Goal: Transaction & Acquisition: Purchase product/service

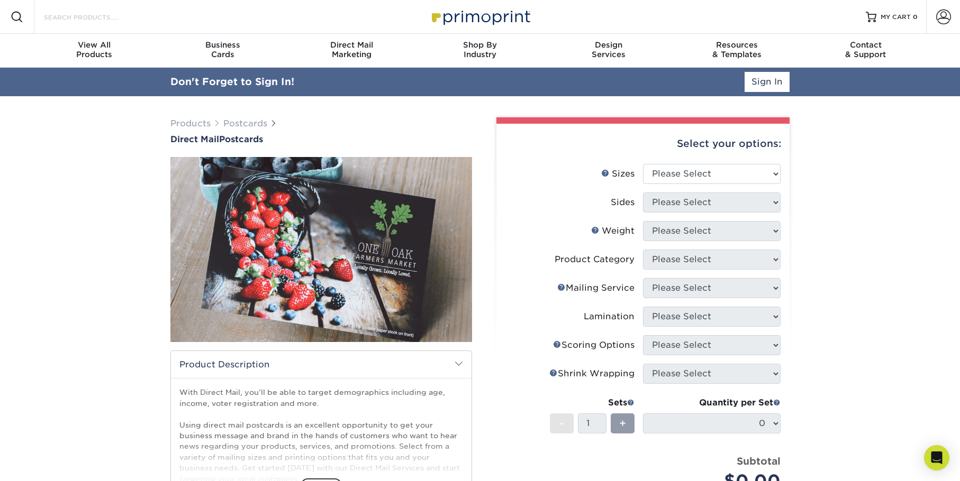
click at [97, 21] on input "Search Products" at bounding box center [94, 17] width 103 height 13
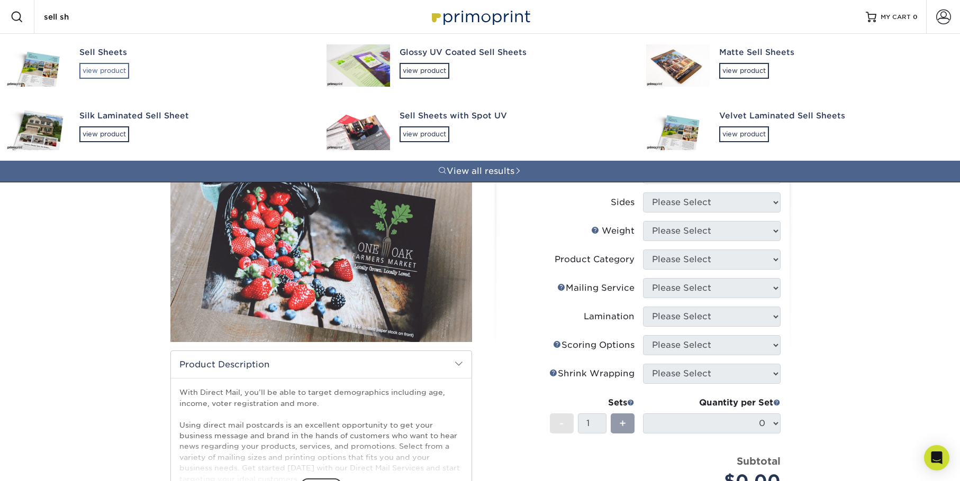
type input "sell sh"
click at [117, 74] on div "view product" at bounding box center [104, 71] width 50 height 16
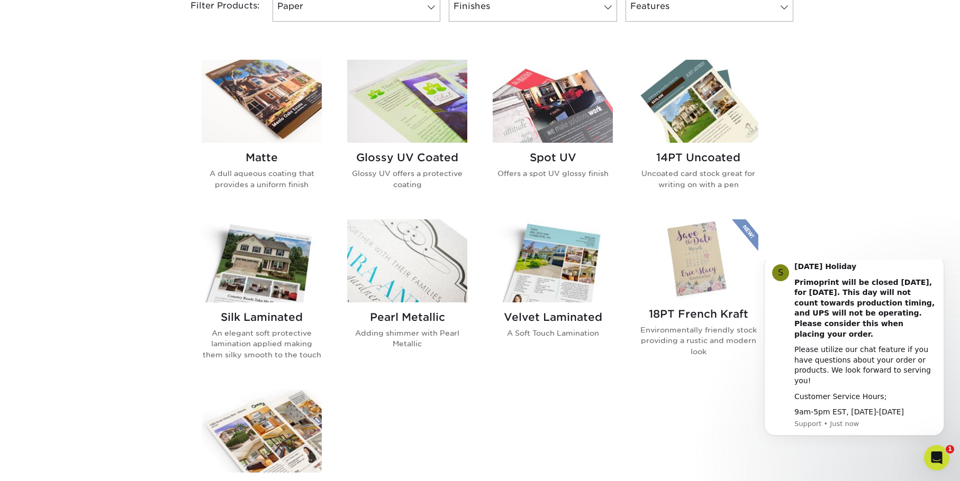
scroll to position [476, 0]
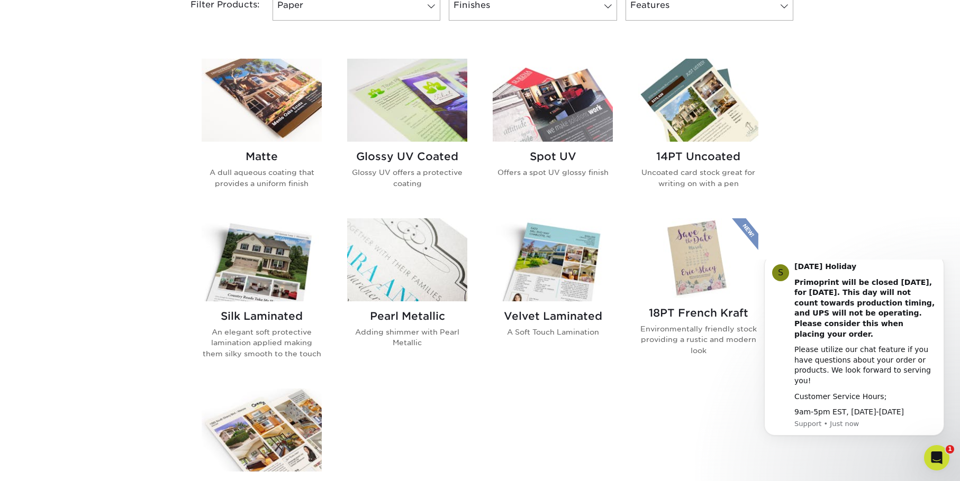
click at [390, 126] on img at bounding box center [407, 100] width 120 height 83
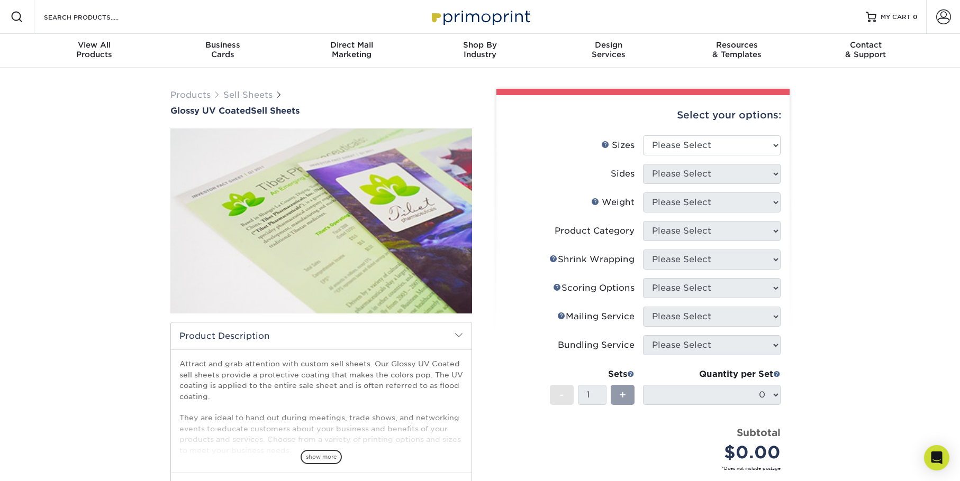
scroll to position [53, 0]
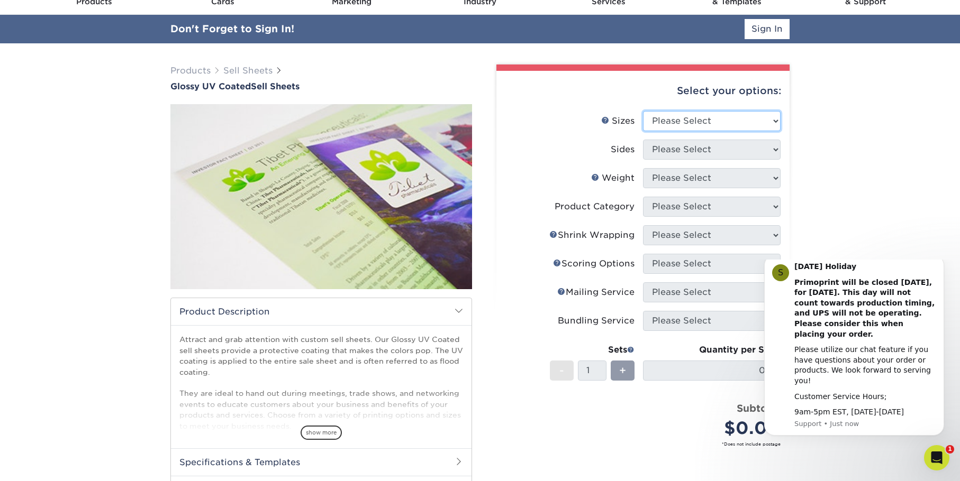
click at [707, 127] on select "Please Select 6" x 18" 7" x 12" 8" x 10" 8.5" x 11" 8.5" x 14" 9" x 12" 9" x 18…" at bounding box center [712, 121] width 138 height 20
select select "8.50x11.00"
click at [643, 111] on select "Please Select 6" x 18" 7" x 12" 8" x 10" 8.5" x 11" 8.5" x 14" 9" x 12" 9" x 18…" at bounding box center [712, 121] width 138 height 20
click at [710, 151] on select "Please Select Print Both Sides Print Both Sides - Foil Back Only Print Both Sid…" at bounding box center [712, 150] width 138 height 20
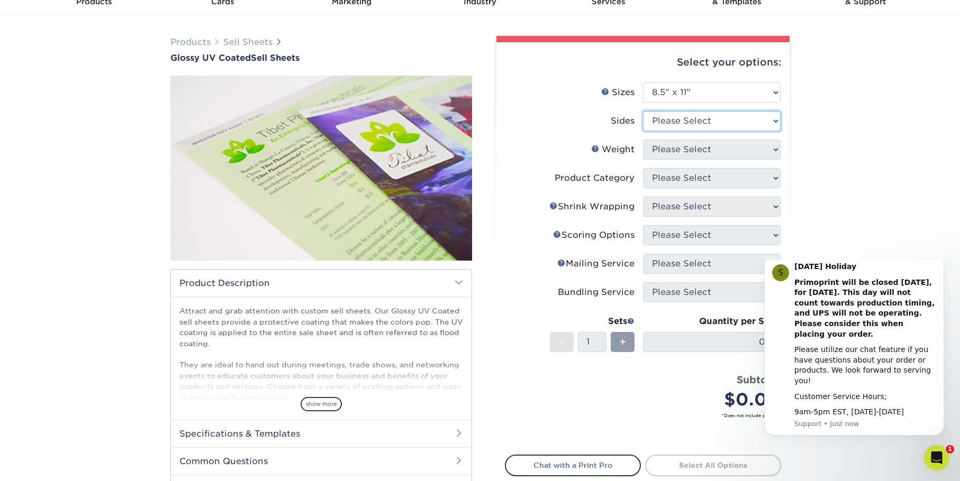
select select "32d3c223-f82c-492b-b915-ba065a00862f"
click at [643, 111] on select "Please Select Print Both Sides Print Both Sides - Foil Back Only Print Both Sid…" at bounding box center [712, 121] width 138 height 20
click at [697, 151] on select "Please Select 16PT 14PT 18PT C1S" at bounding box center [712, 150] width 138 height 20
select select "14PT"
click at [643, 140] on select "Please Select 16PT 14PT 18PT C1S" at bounding box center [712, 150] width 138 height 20
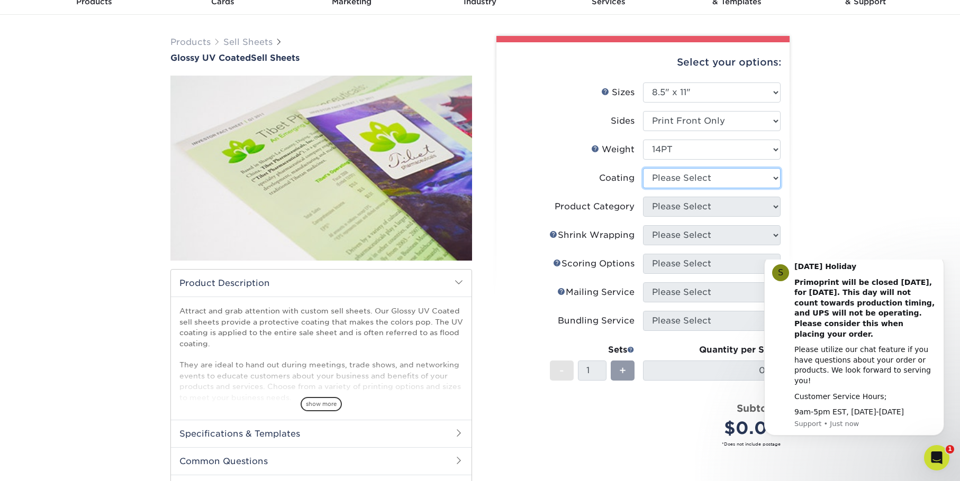
click at [691, 181] on select at bounding box center [712, 178] width 138 height 20
select select "1e8116af-acfc-44b1-83dc-8181aa338834"
click at [643, 168] on select at bounding box center [712, 178] width 138 height 20
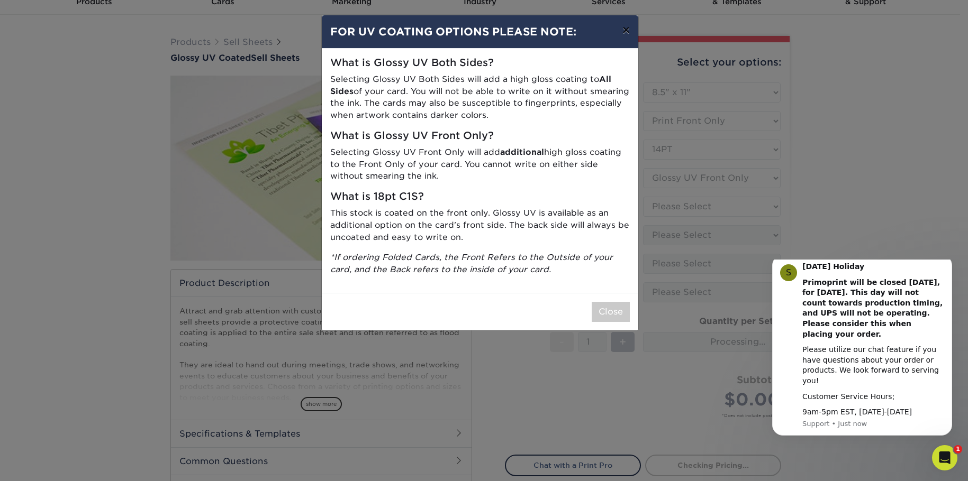
click at [625, 33] on button "×" at bounding box center [626, 30] width 24 height 30
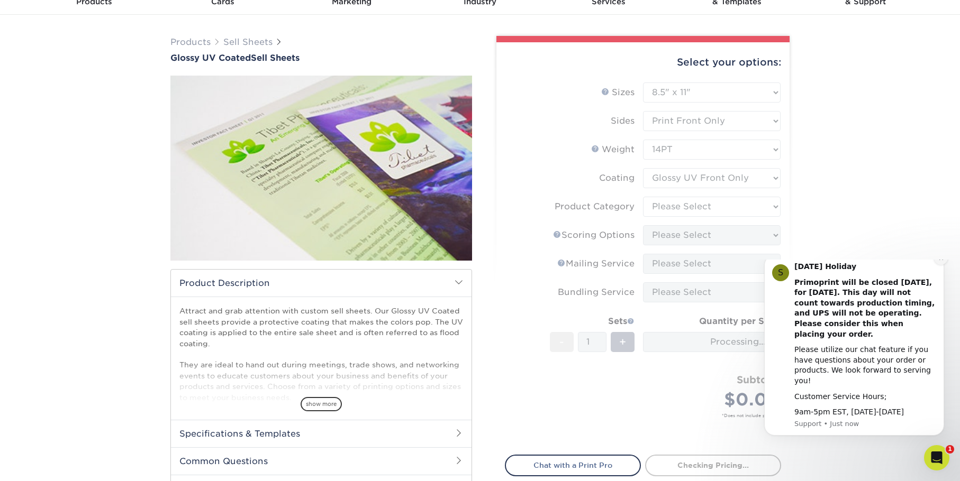
click at [940, 261] on icon "Dismiss notification" at bounding box center [941, 259] width 6 height 6
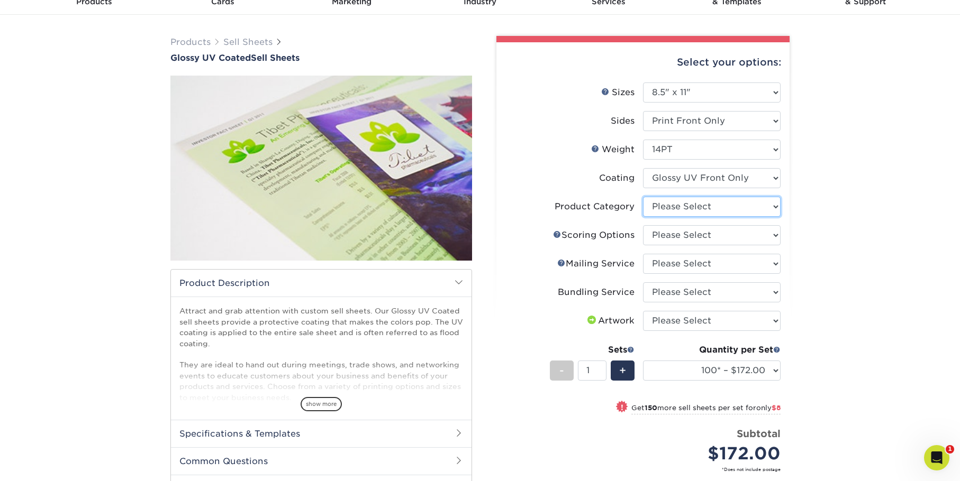
click at [747, 209] on select "Please Select Sell Sheets" at bounding box center [712, 207] width 138 height 20
select select "eddd4a87-9082-47bb-843b-3bca55f6c842"
click at [643, 197] on select "Please Select Sell Sheets" at bounding box center [712, 207] width 138 height 20
click at [736, 238] on select "Please Select No Scoring One Score Score in Half Two Scores" at bounding box center [712, 235] width 138 height 20
select select "16ebe401-5398-422d-8cb0-f3adbb82deb5"
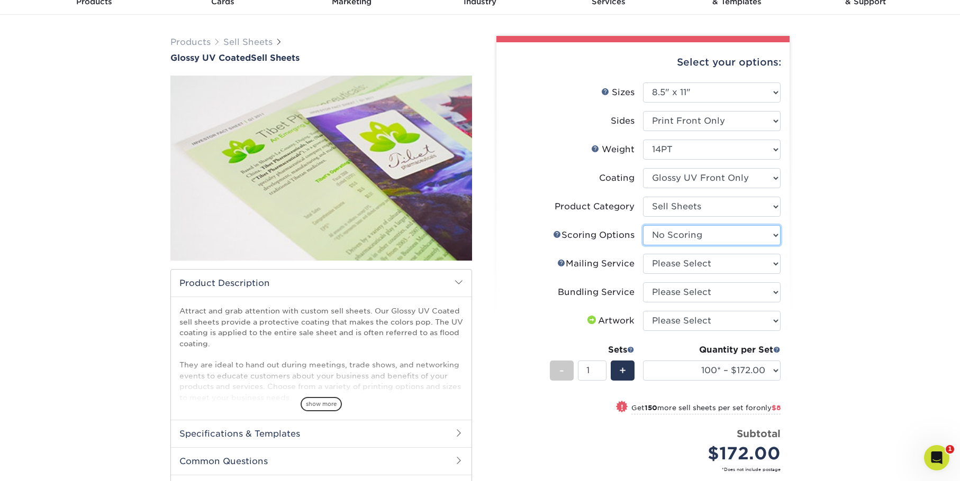
click at [643, 225] on select "Please Select No Scoring One Score Score in Half Two Scores" at bounding box center [712, 235] width 138 height 20
click at [735, 264] on select "Please Select No Direct Mailing Service No, I will mail/stamp/imprint Direct Ma…" at bounding box center [712, 264] width 138 height 20
select select "3e5e9bdd-d78a-4c28-a41d-fe1407925ca6"
click at [643, 254] on select "Please Select No Direct Mailing Service No, I will mail/stamp/imprint Direct Ma…" at bounding box center [712, 264] width 138 height 20
click at [729, 294] on select "Please Select No Bundling Services Yes, Bundles of 50 (+2 Days) Yes, Bundles of…" at bounding box center [712, 292] width 138 height 20
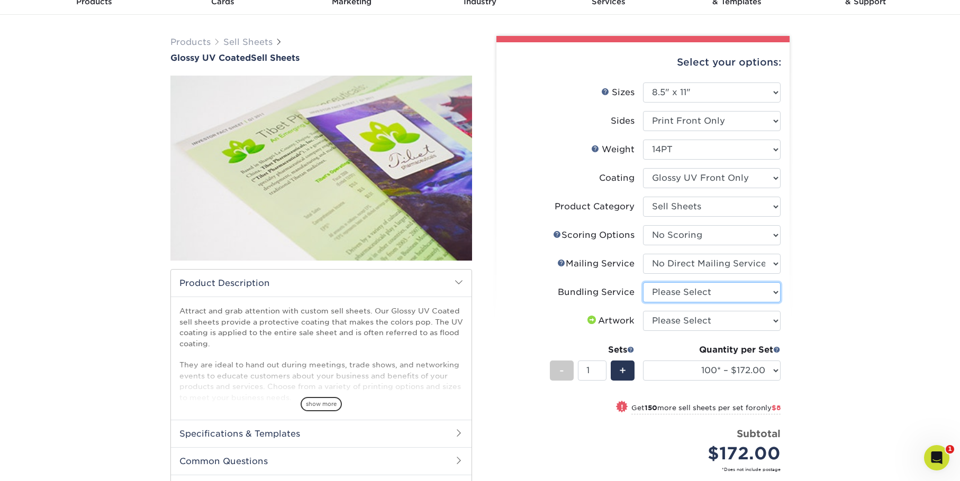
select select "58689abb-25c0-461c-a4c3-a80b627d6649"
click at [643, 282] on select "Please Select No Bundling Services Yes, Bundles of 50 (+2 Days) Yes, Bundles of…" at bounding box center [712, 292] width 138 height 20
click at [730, 323] on select "Please Select I will upload files I need a design - $150" at bounding box center [712, 321] width 138 height 20
select select "upload"
click at [643, 311] on select "Please Select I will upload files I need a design - $150" at bounding box center [712, 321] width 138 height 20
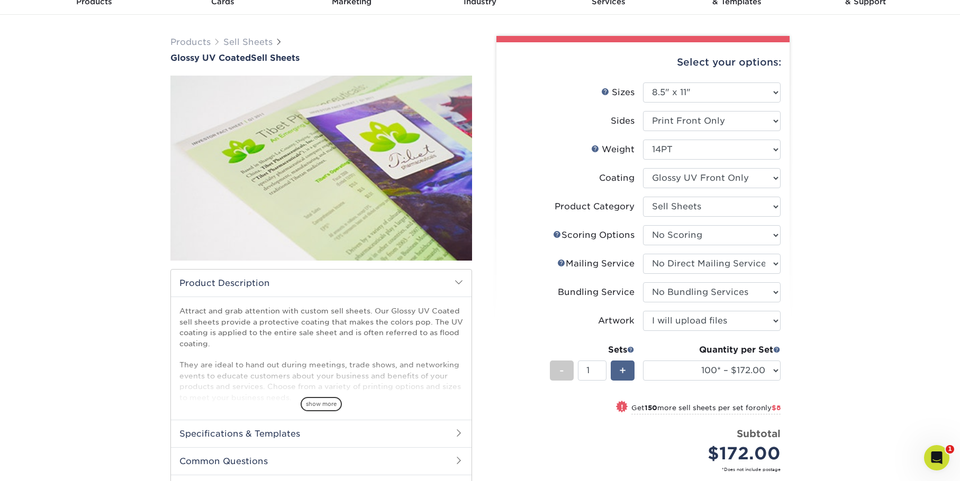
click at [625, 378] on span "+" at bounding box center [622, 371] width 7 height 16
type input "2"
click at [686, 376] on select "100* – $172.00 250* – $180.00 500 – $243.00 1000 – $308.00 2500 – $529.00 5000 …" at bounding box center [712, 371] width 138 height 20
select select "500 – $243.00"
click at [643, 361] on select "100* – $172.00 250* – $180.00 500 – $243.00 1000 – $308.00 2500 – $529.00 5000 …" at bounding box center [712, 371] width 138 height 20
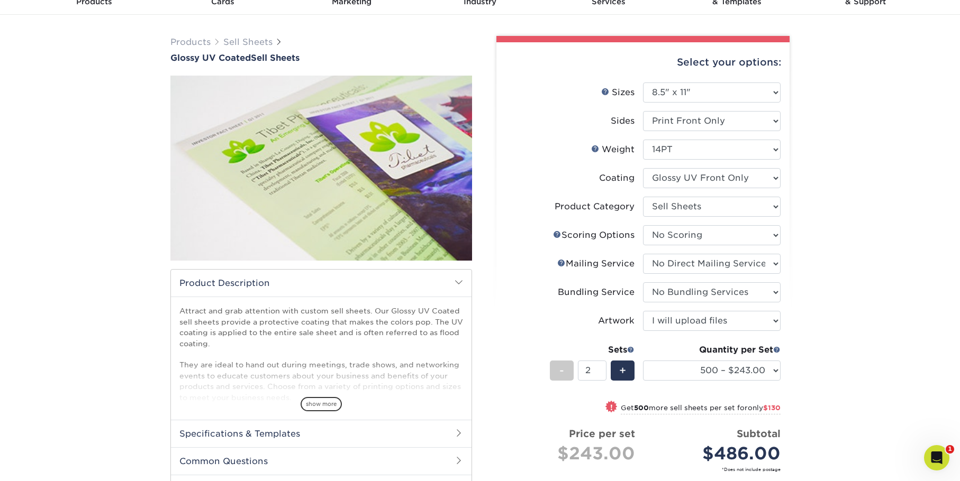
click at [921, 220] on div "Products Sell Sheets Glossy UV Coated Sell Sheets show more Templates" at bounding box center [480, 323] width 960 height 617
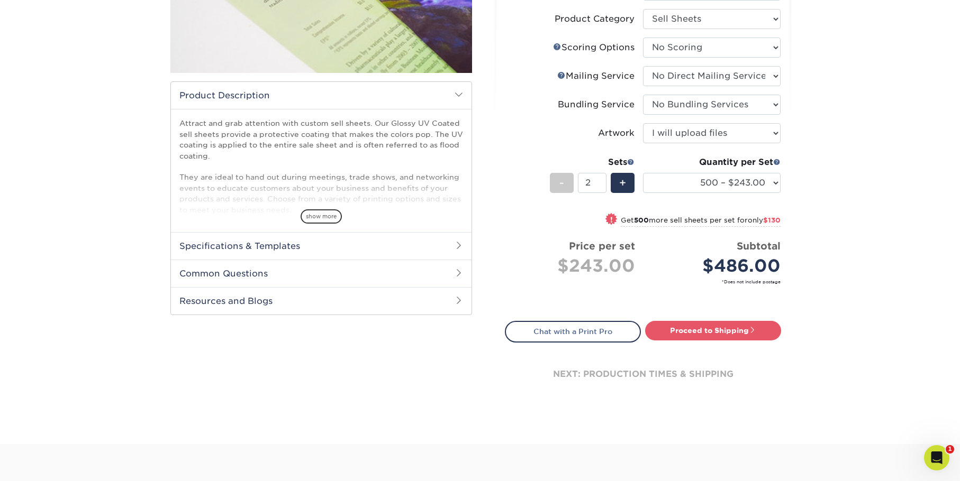
scroll to position [265, 0]
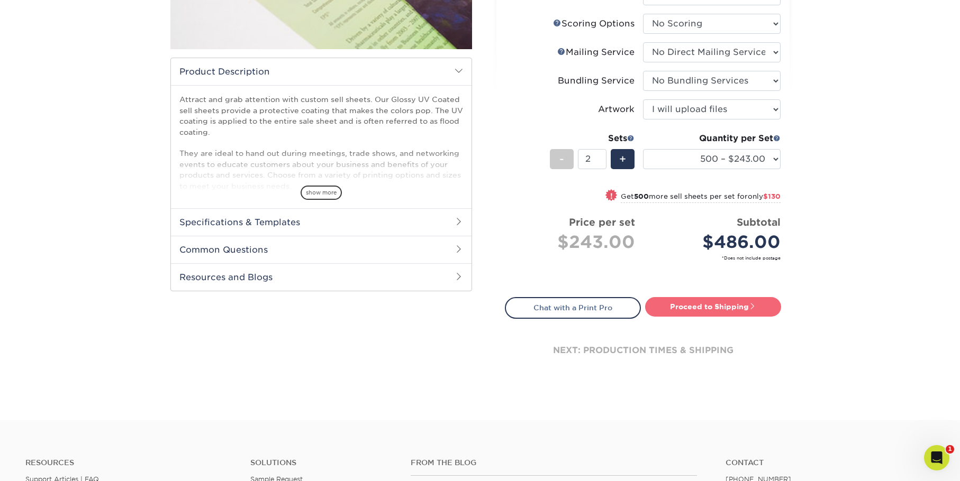
drag, startPoint x: 696, startPoint y: 305, endPoint x: 710, endPoint y: 303, distance: 14.4
click at [697, 305] on link "Proceed to Shipping" at bounding box center [713, 306] width 136 height 19
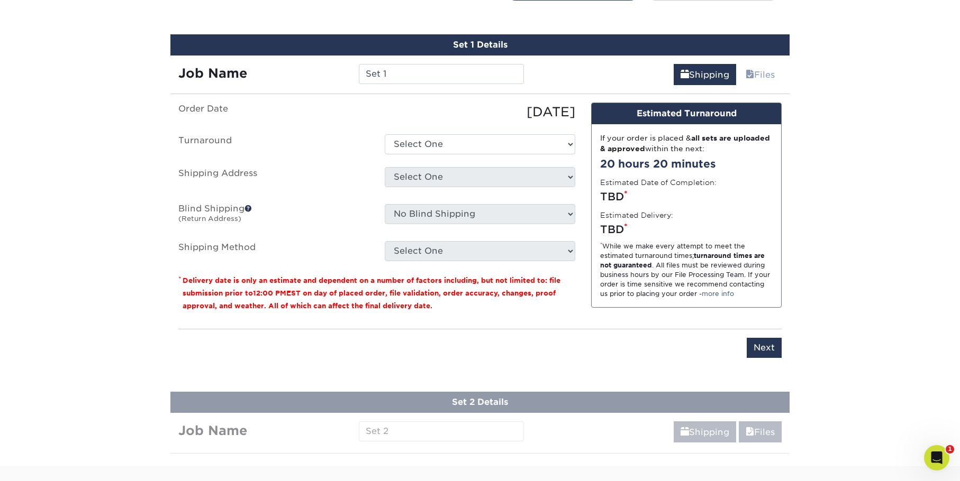
scroll to position [591, 0]
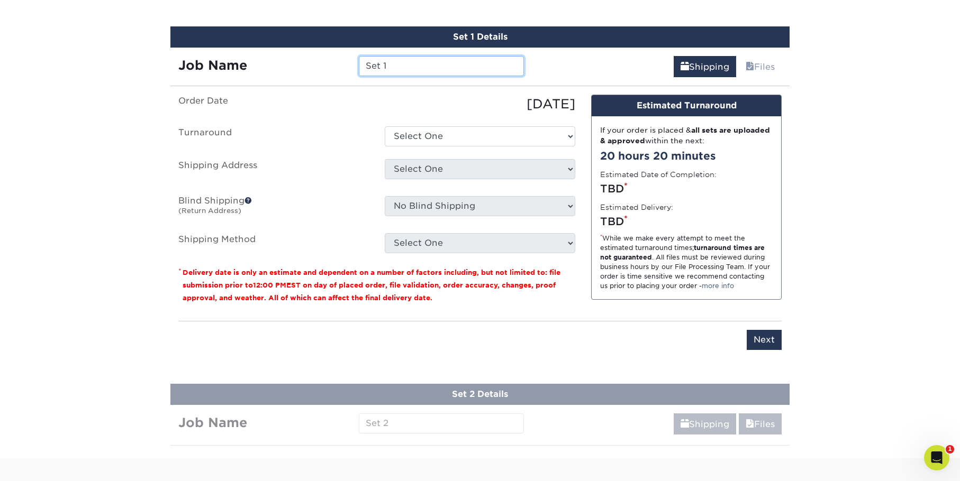
drag, startPoint x: 405, startPoint y: 67, endPoint x: 282, endPoint y: 81, distance: 123.5
click at [282, 80] on div "Set 1 Details Job Name Set 1 Shipping Files You've choosen mailing services! If…" at bounding box center [479, 194] width 619 height 336
type input "SRP ENglish"
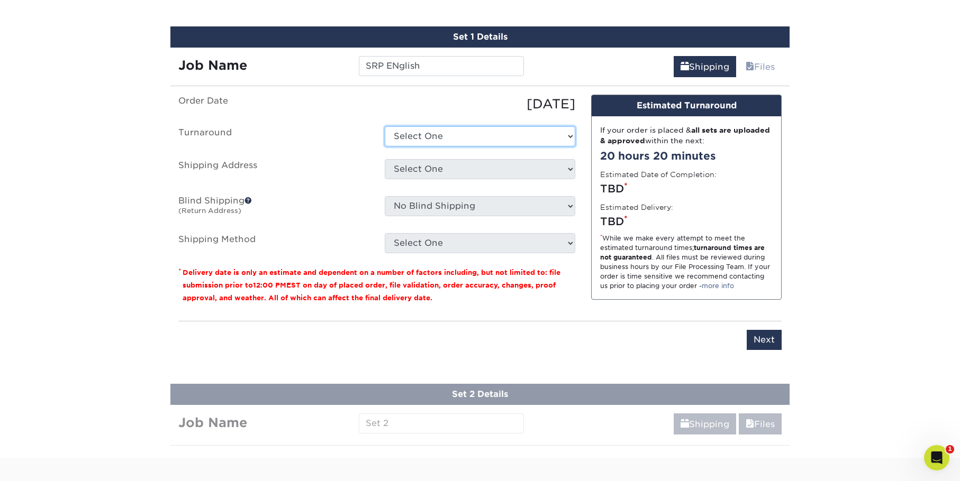
click at [479, 140] on select "Select One 2-4 Business Days 2 Day Next Business Day" at bounding box center [480, 136] width 190 height 20
select select "11d1f7b5-ddd8-42e5-a4d2-b2d58c4e5fc5"
click at [385, 126] on select "Select One 2-4 Business Days 2 Day Next Business Day" at bounding box center [480, 136] width 190 height 20
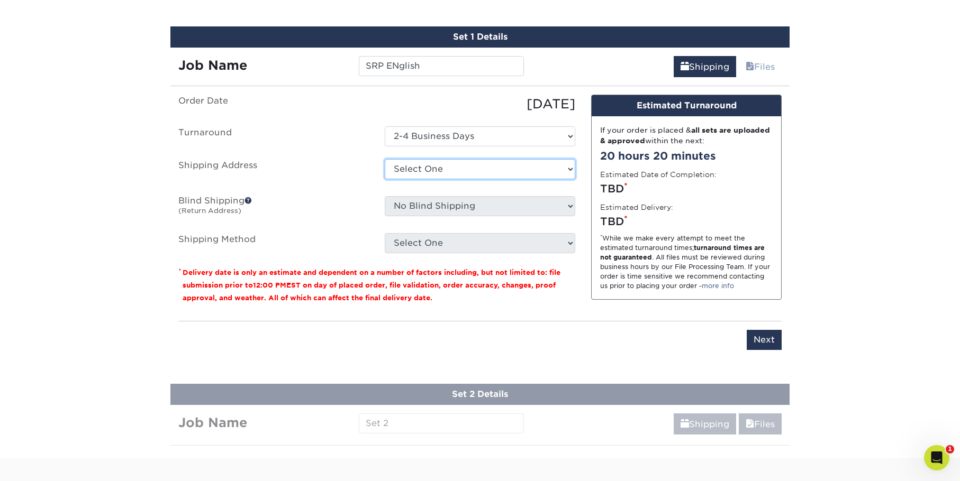
click at [472, 168] on select "Select One + Add New Address - Login" at bounding box center [480, 169] width 190 height 20
click at [385, 179] on select "Select One + Add New Address - Login" at bounding box center [480, 169] width 190 height 20
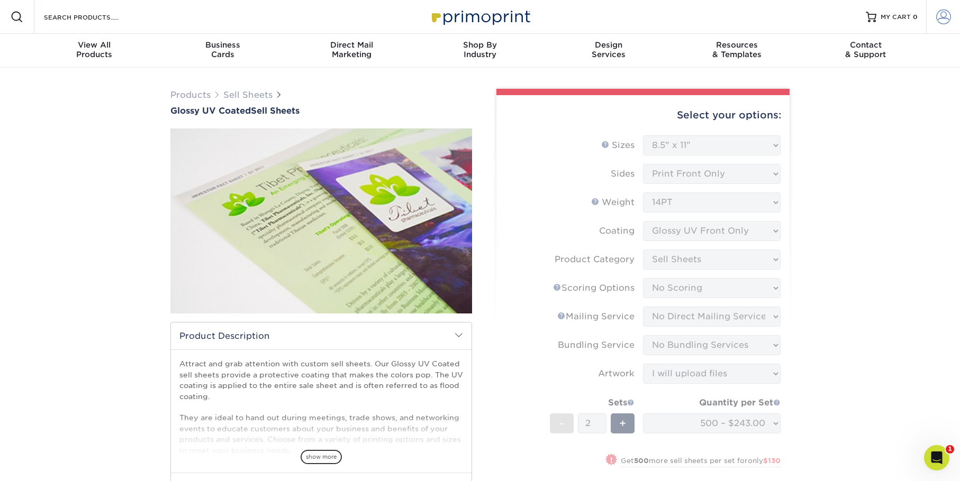
click at [942, 21] on span at bounding box center [943, 17] width 15 height 15
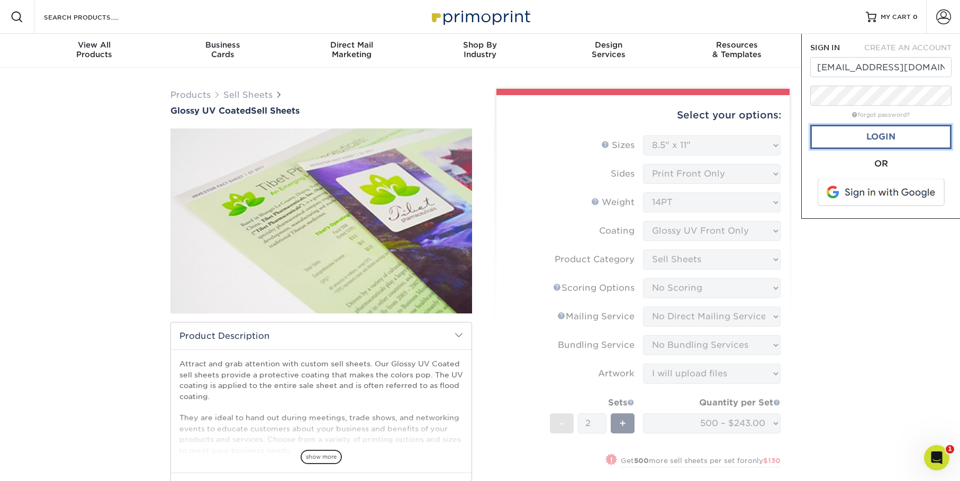
click at [885, 135] on link "Login" at bounding box center [880, 137] width 141 height 24
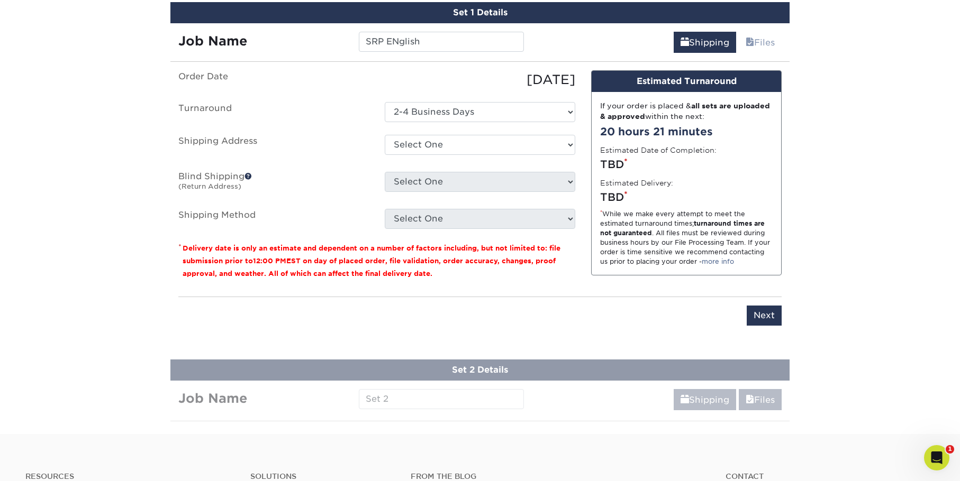
scroll to position [635, 0]
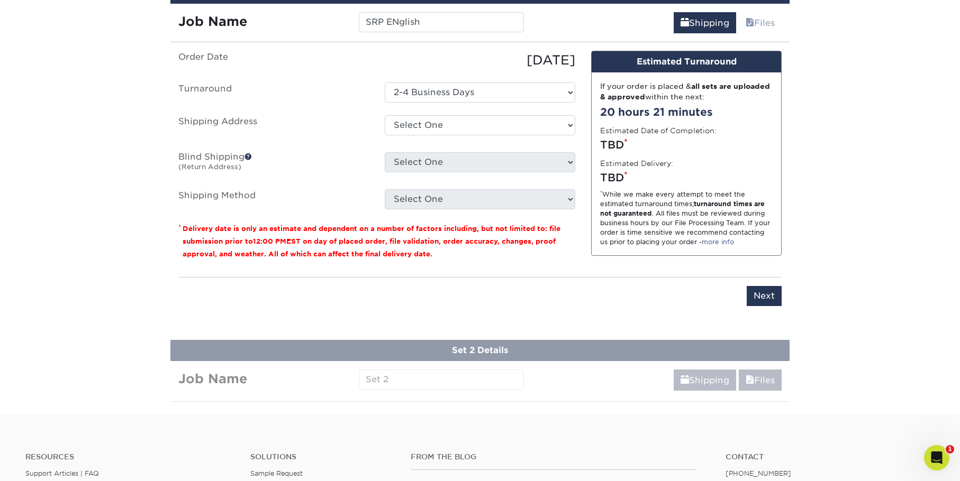
click at [417, 136] on div "Select One 1722 1ST AVE, SCOTTSBLUFF, NE 2717 W 42ND ST, SCOTTSBLUFF, NE 1517 B…" at bounding box center [480, 127] width 206 height 24
click at [420, 125] on select "Select One 1722 1ST AVE, SCOTTSBLUFF, NE 2717 W 42ND ST, SCOTTSBLUFF, NE 1517 B…" at bounding box center [480, 125] width 190 height 20
select select "283839"
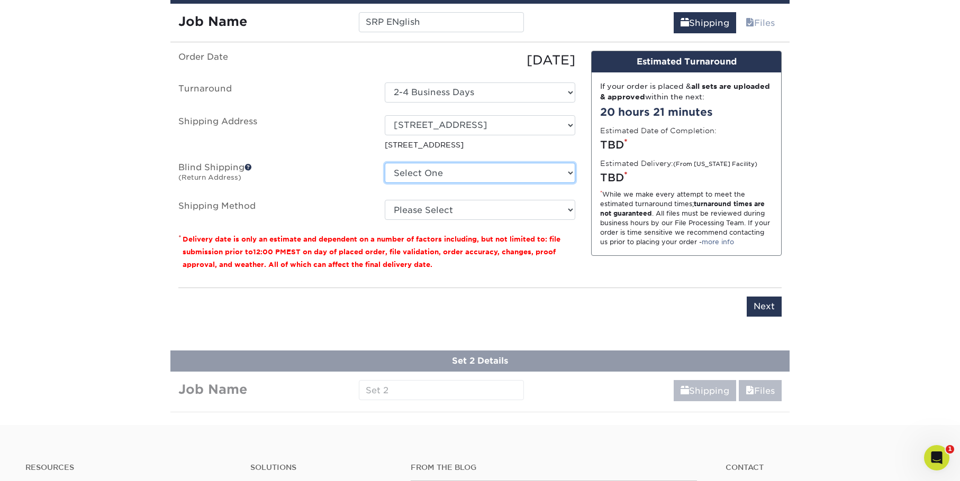
click at [438, 174] on select "Select One 1722 1ST AVE, SCOTTSBLUFF, NE 2717 W 42ND ST, SCOTTSBLUFF, NE 1517 B…" at bounding box center [480, 173] width 190 height 20
click at [353, 184] on label "Blind Shipping (Return Address)" at bounding box center [273, 175] width 206 height 24
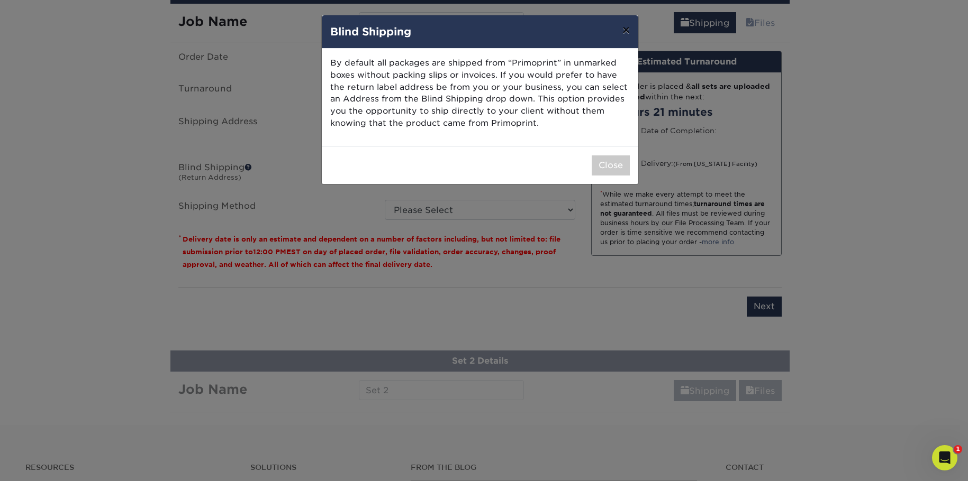
click at [626, 29] on button "×" at bounding box center [626, 30] width 24 height 30
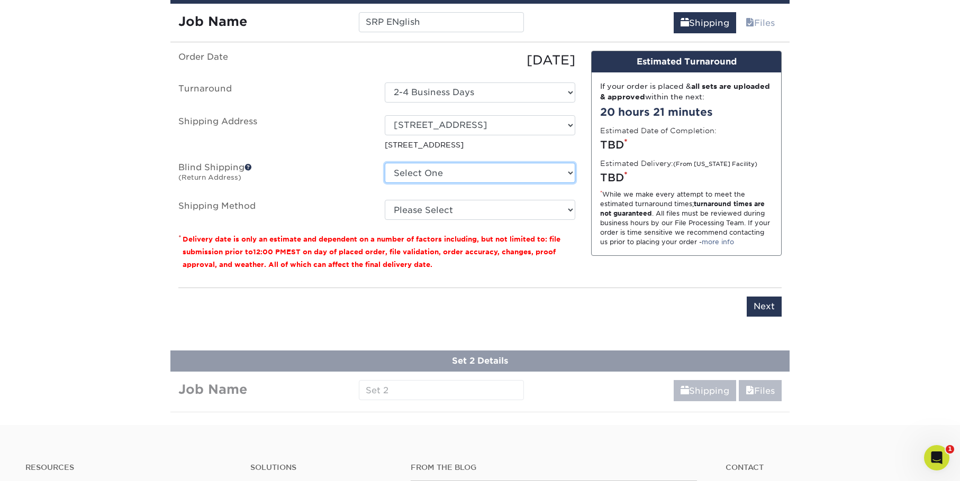
click at [461, 171] on select "Select One 1722 1ST AVE, SCOTTSBLUFF, NE 2717 W 42ND ST, SCOTTSBLUFF, NE 1517 B…" at bounding box center [480, 173] width 190 height 20
drag, startPoint x: 461, startPoint y: 171, endPoint x: 448, endPoint y: 179, distance: 15.0
click at [461, 171] on select "Select One 1722 1ST AVE, SCOTTSBLUFF, NE 2717 W 42ND ST, SCOTTSBLUFF, NE 1517 B…" at bounding box center [480, 173] width 190 height 20
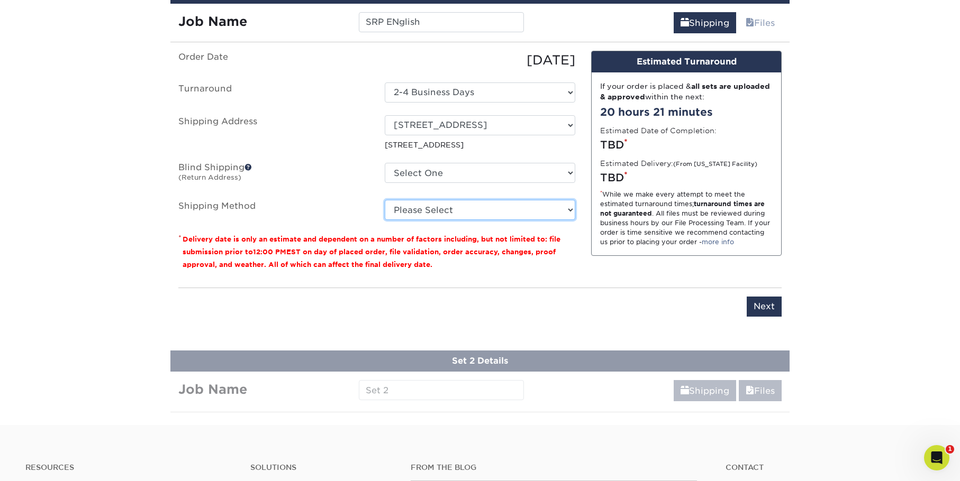
click at [410, 209] on select "Please Select Ground Shipping (+$23.02) 3 Day Shipping Service (+$43.98) 2 Day …" at bounding box center [480, 210] width 190 height 20
select select "03"
click at [385, 200] on select "Please Select Ground Shipping (+$23.02) 3 Day Shipping Service (+$43.98) 2 Day …" at bounding box center [480, 210] width 190 height 20
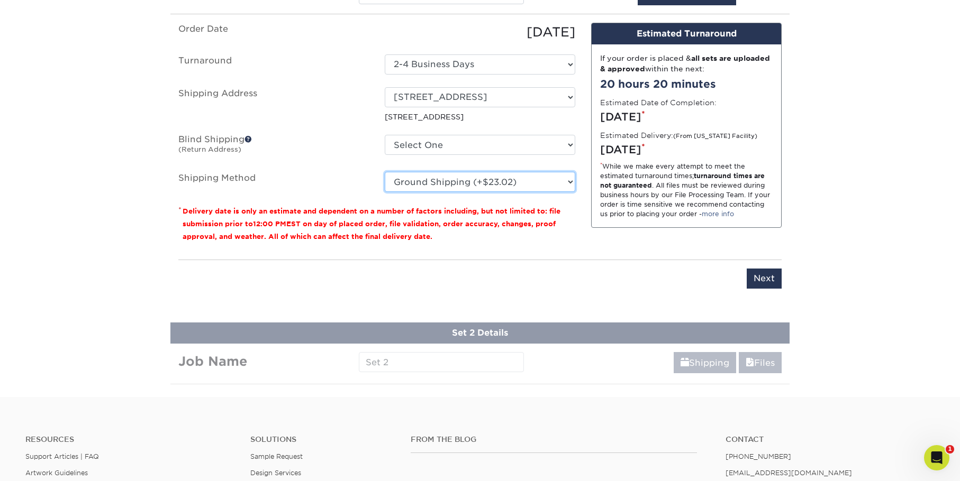
scroll to position [688, 0]
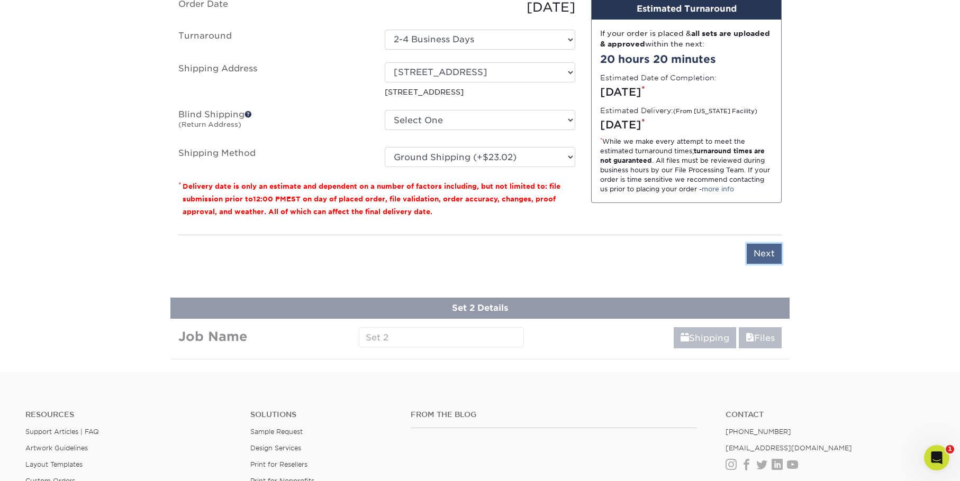
click at [769, 253] on input "Next" at bounding box center [763, 254] width 35 height 20
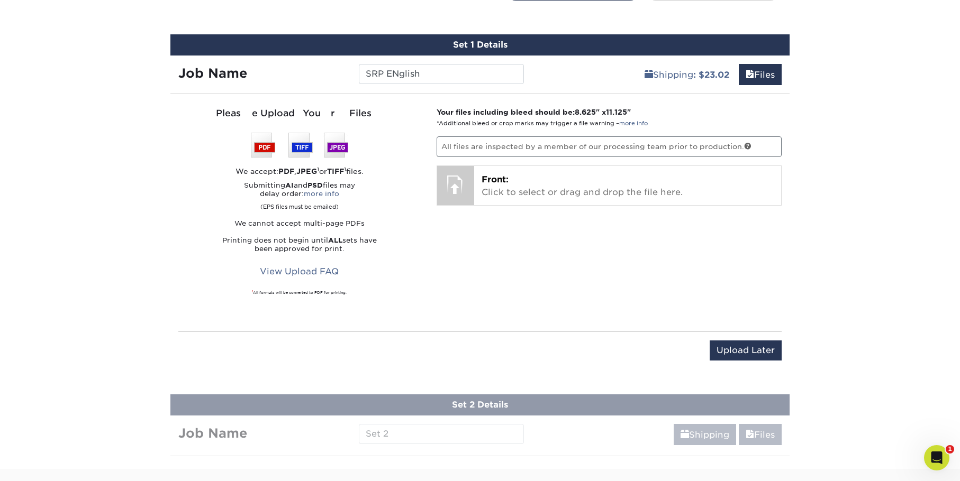
scroll to position [582, 0]
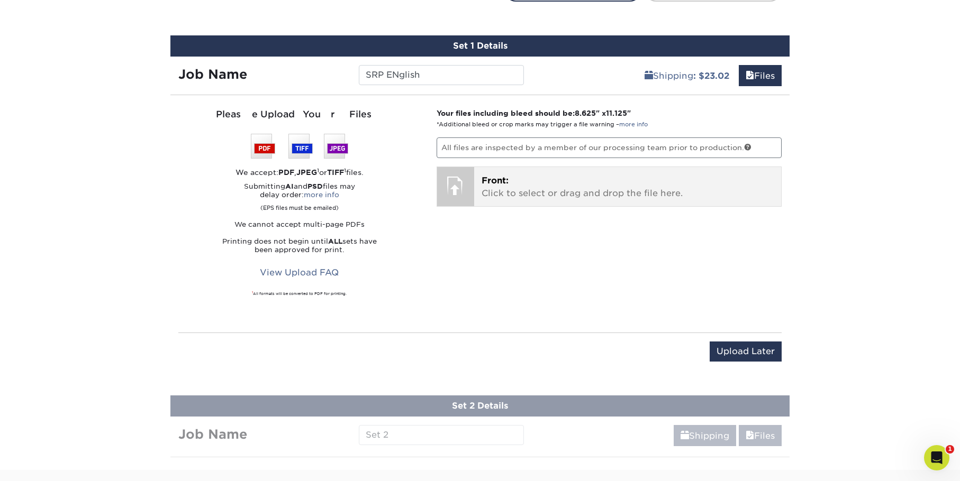
click at [535, 198] on p "Front: Click to select or drag and drop the file here." at bounding box center [627, 187] width 293 height 25
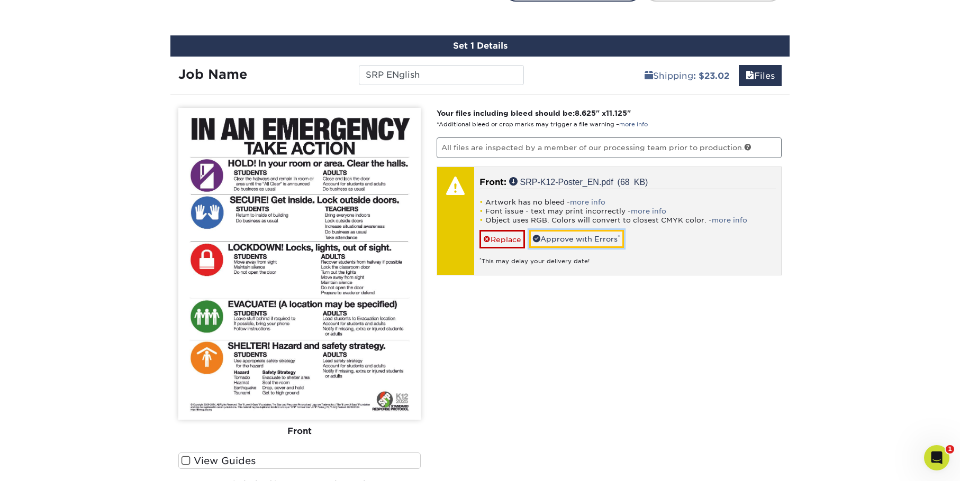
click at [585, 237] on link "Approve with Errors *" at bounding box center [576, 239] width 95 height 18
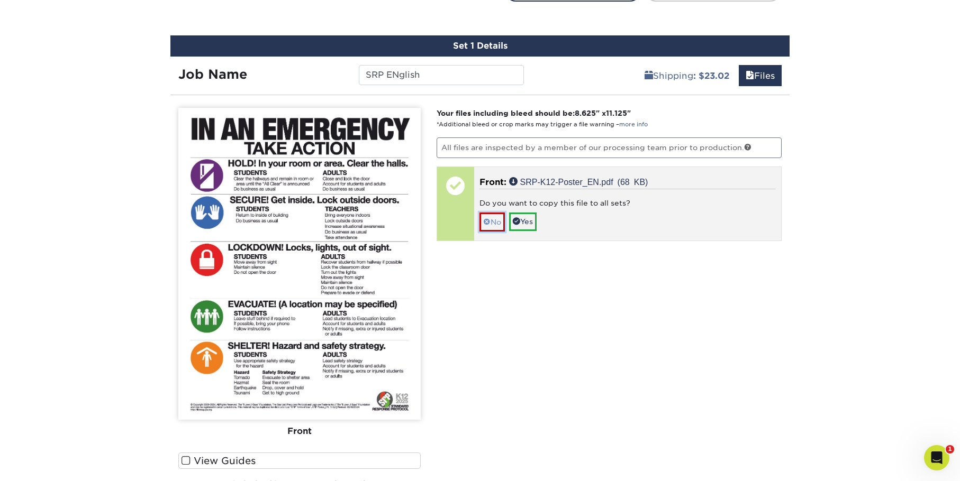
click at [494, 220] on link "No" at bounding box center [491, 222] width 25 height 19
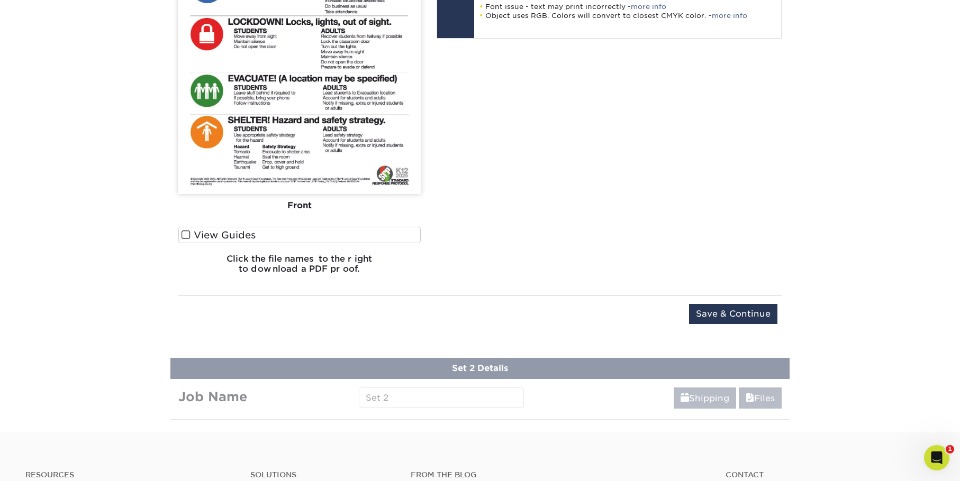
scroll to position [846, 0]
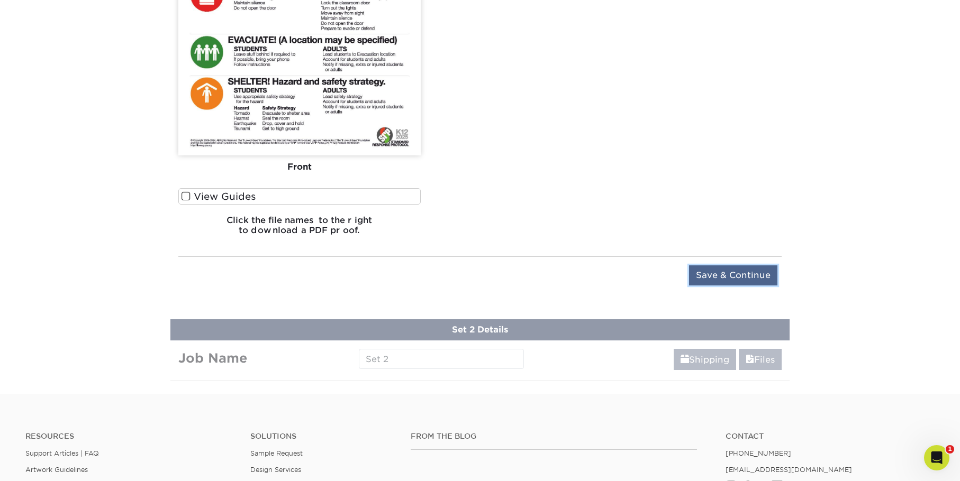
click at [736, 277] on input "Save & Continue" at bounding box center [733, 276] width 88 height 20
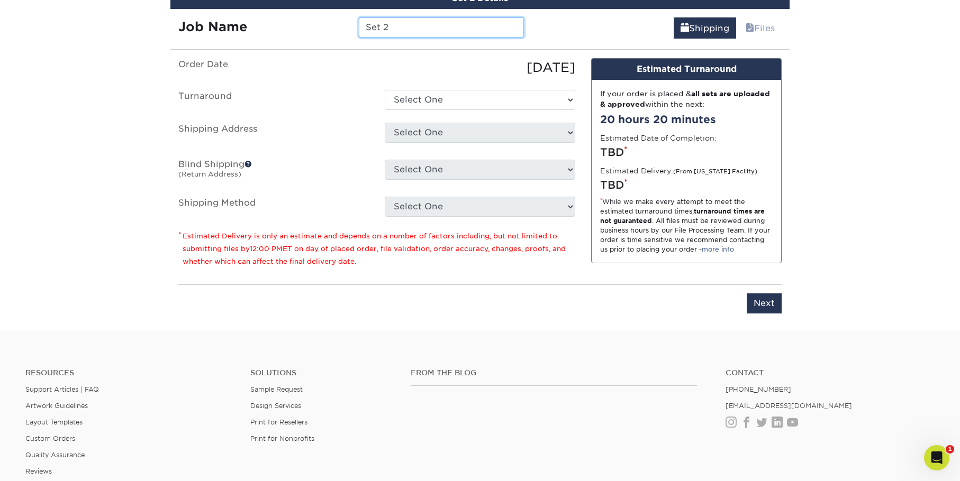
scroll to position [674, 0]
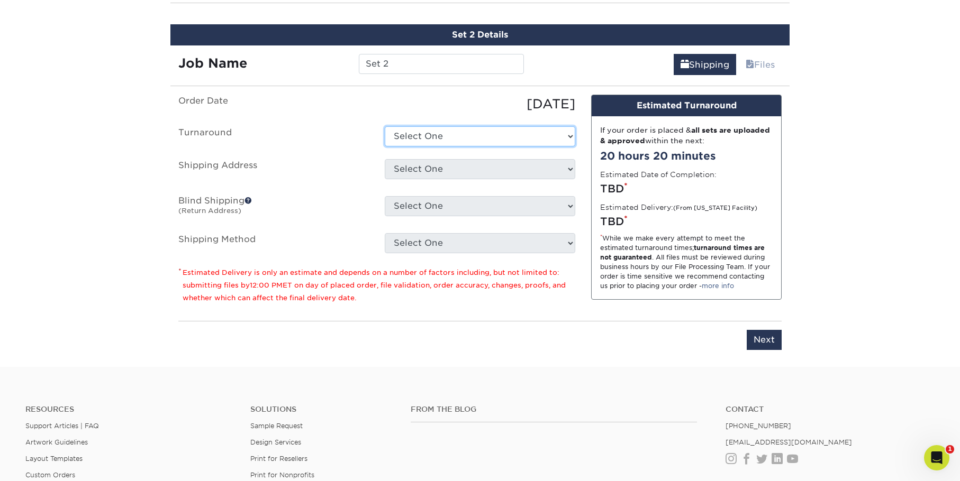
click at [425, 130] on select "Select One 2-4 Business Days 2 Day Next Business Day" at bounding box center [480, 136] width 190 height 20
select select "11d1f7b5-ddd8-42e5-a4d2-b2d58c4e5fc5"
click at [385, 126] on select "Select One 2-4 Business Days 2 Day Next Business Day" at bounding box center [480, 136] width 190 height 20
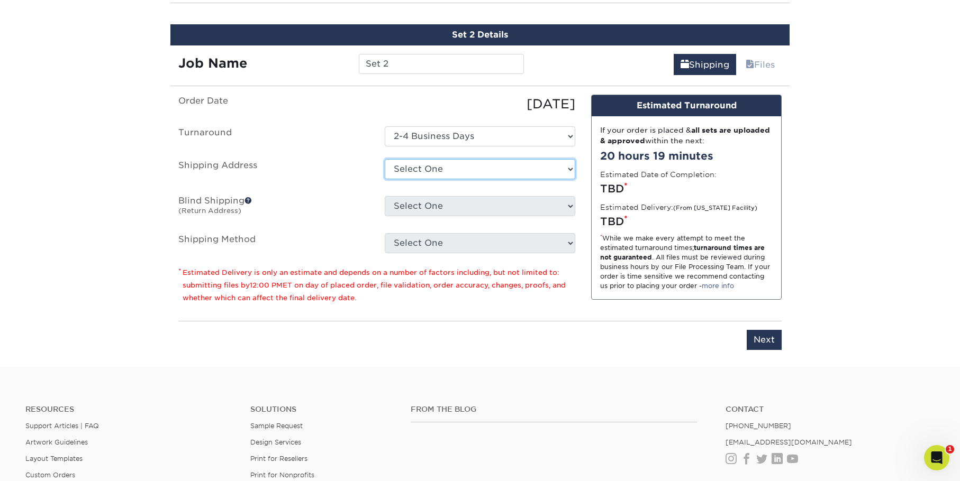
click at [441, 171] on select "Select One 1722 1ST AVE, SCOTTSBLUFF, NE 2717 W 42ND ST, SCOTTSBLUFF, NE 1517 B…" at bounding box center [480, 169] width 190 height 20
select select "283839"
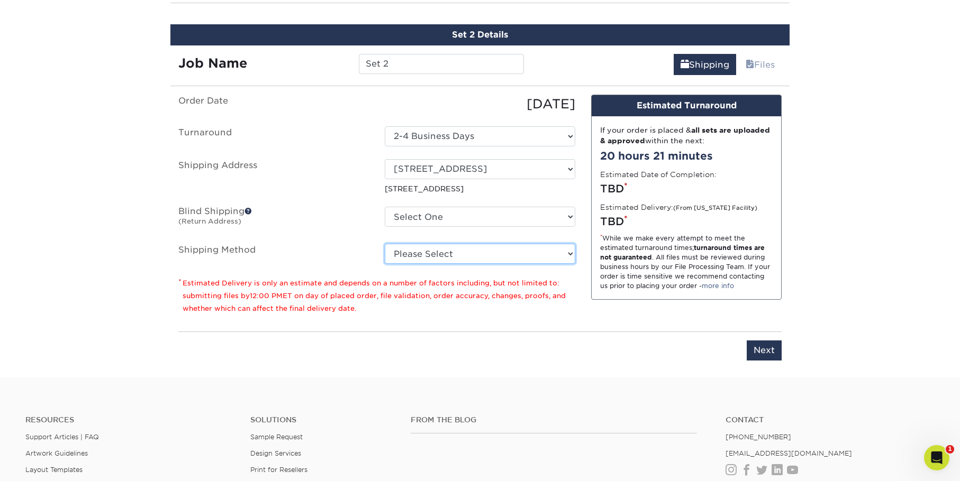
click at [406, 257] on select "Please Select Ground Shipping (+$23.02) 3 Day Shipping Service (+$43.98) 2 Day …" at bounding box center [480, 254] width 190 height 20
select select "03"
click at [385, 244] on select "Please Select Ground Shipping (+$23.02) 3 Day Shipping Service (+$43.98) 2 Day …" at bounding box center [480, 254] width 190 height 20
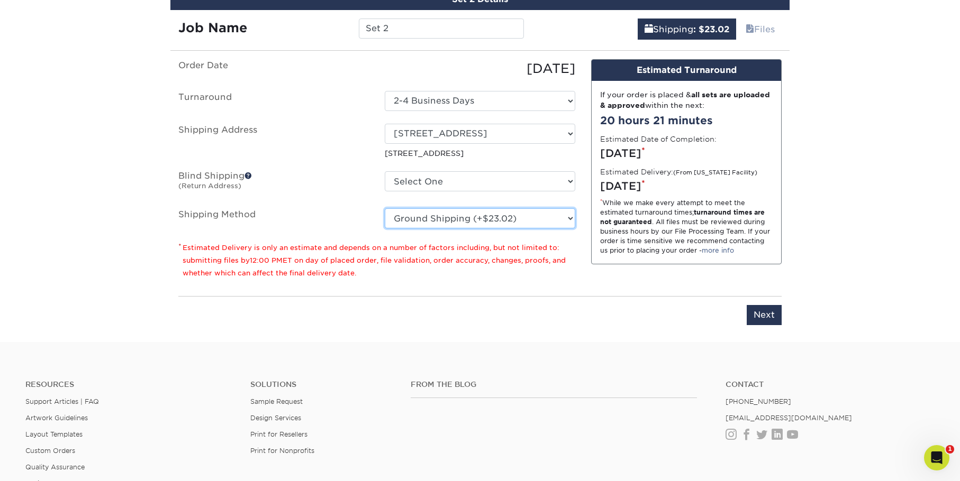
scroll to position [727, 0]
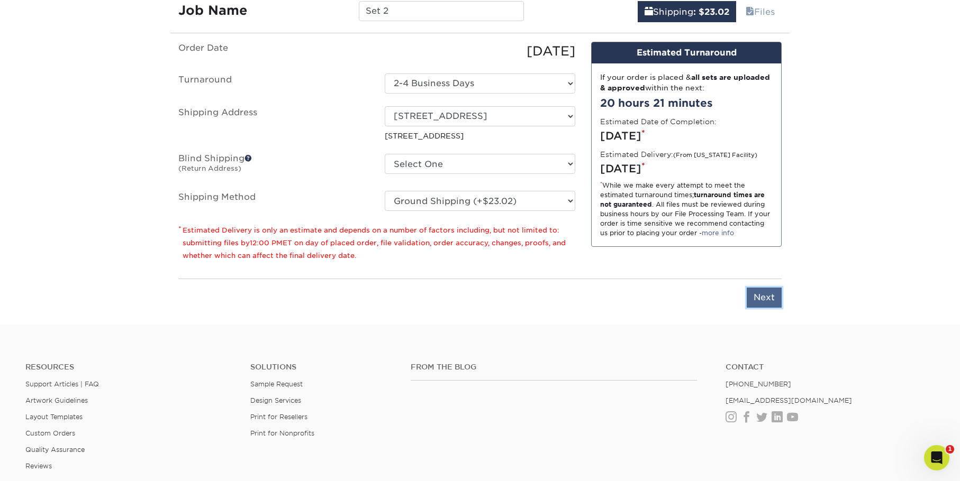
click at [769, 304] on input "Next" at bounding box center [763, 298] width 35 height 20
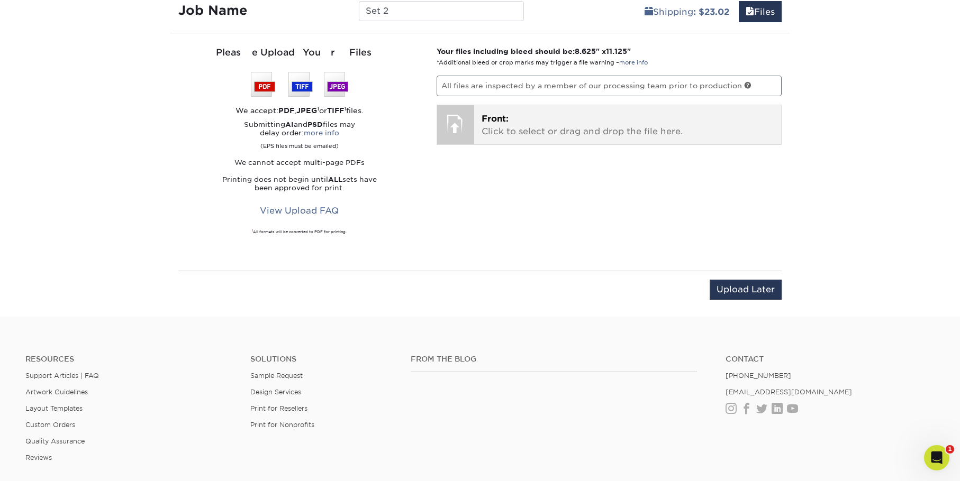
click at [558, 129] on p "Front: Click to select or drag and drop the file here." at bounding box center [627, 125] width 293 height 25
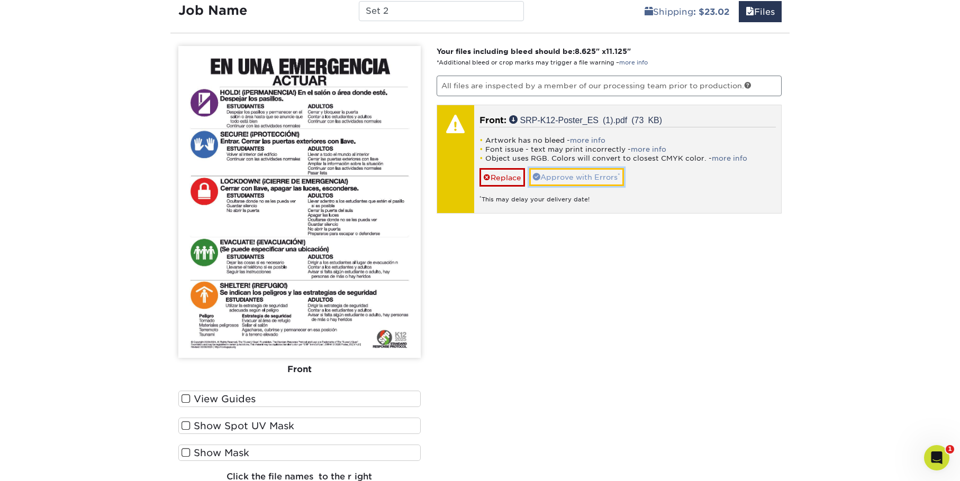
click at [540, 179] on span at bounding box center [536, 176] width 7 height 7
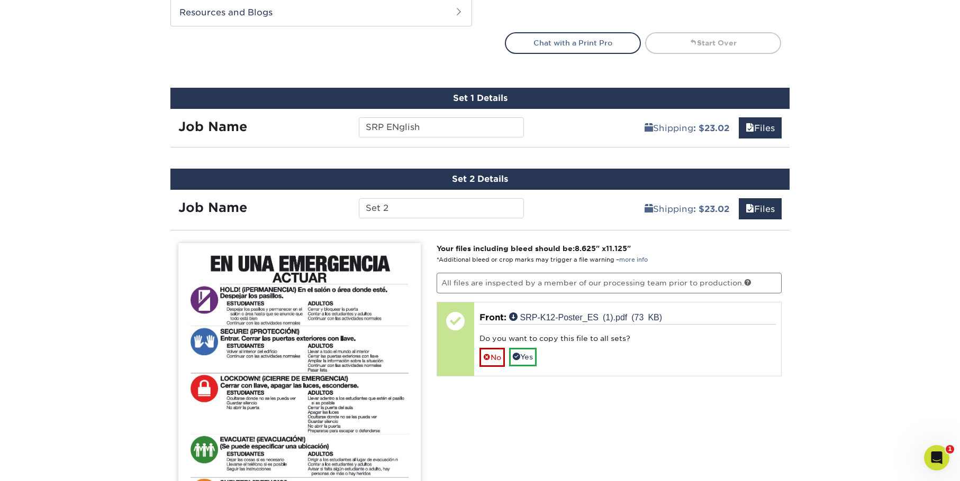
scroll to position [532, 0]
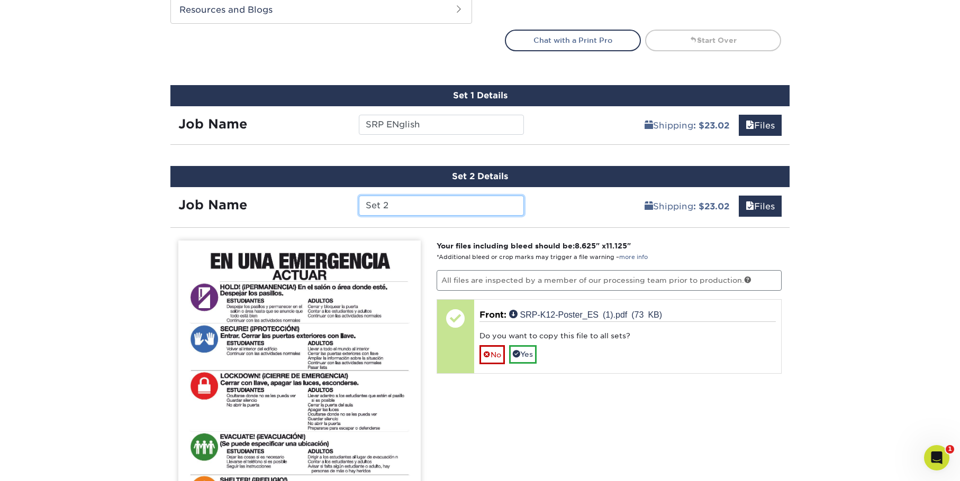
drag, startPoint x: 420, startPoint y: 207, endPoint x: 262, endPoint y: 207, distance: 157.6
click at [262, 207] on div "Job Name Set 2" at bounding box center [350, 206] width 361 height 20
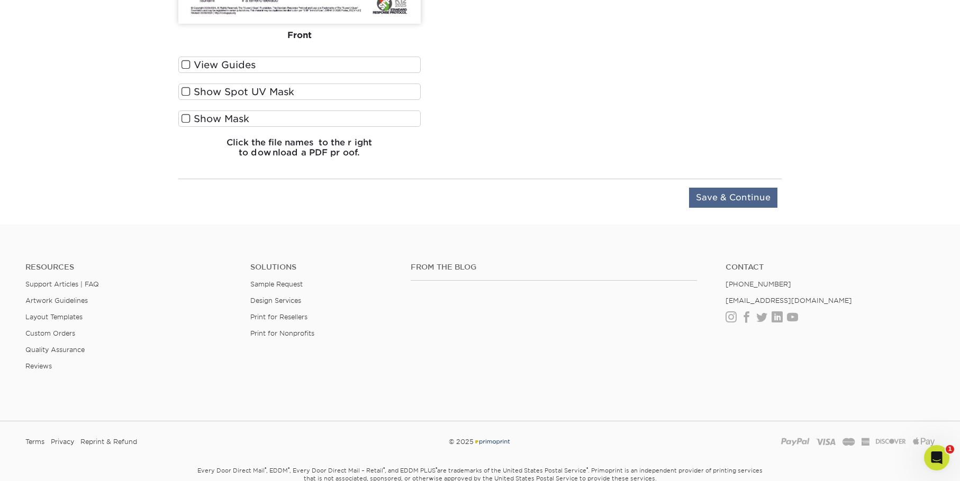
type input "SRP Spanish"
click at [730, 203] on input "Save & Continue" at bounding box center [733, 198] width 88 height 20
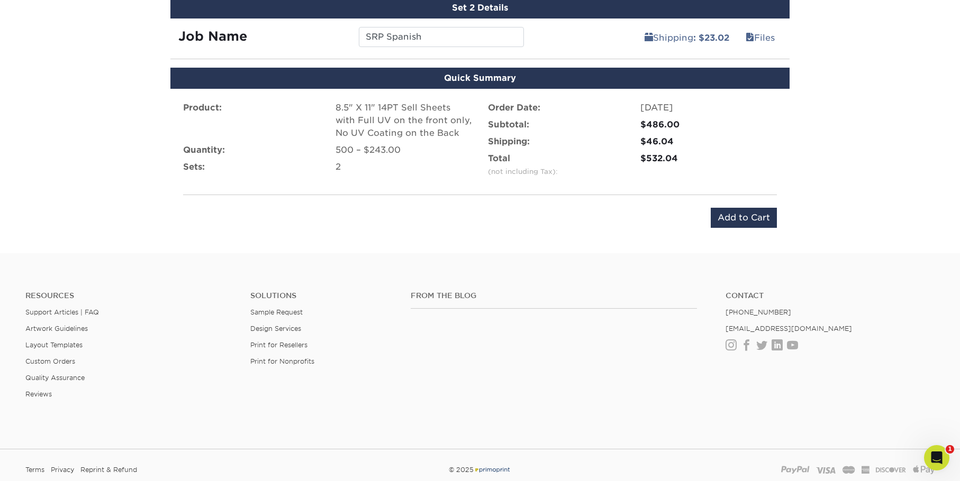
scroll to position [677, 0]
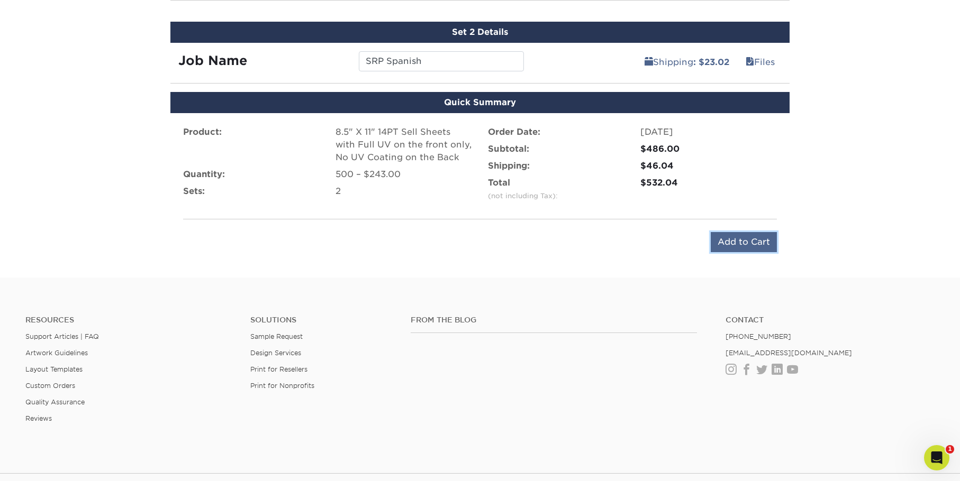
click at [741, 248] on input "Add to Cart" at bounding box center [743, 242] width 66 height 20
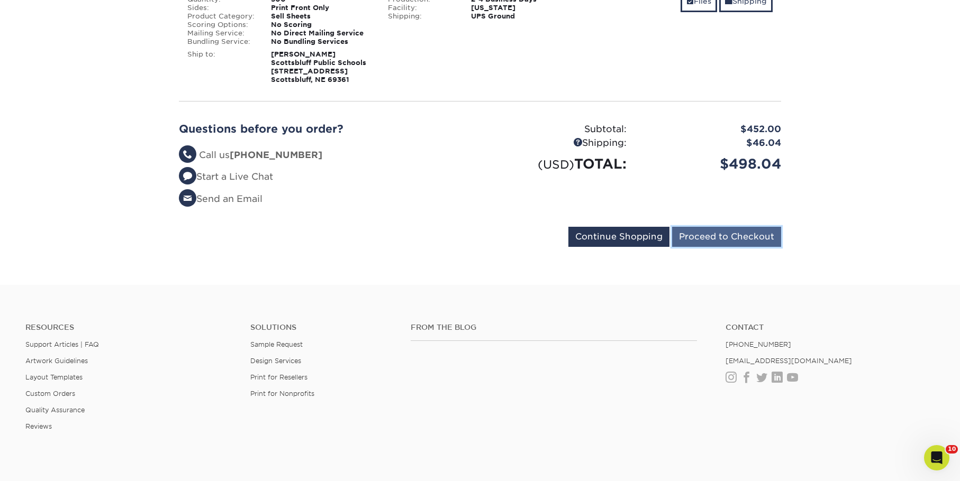
click at [718, 239] on input "Proceed to Checkout" at bounding box center [726, 237] width 109 height 20
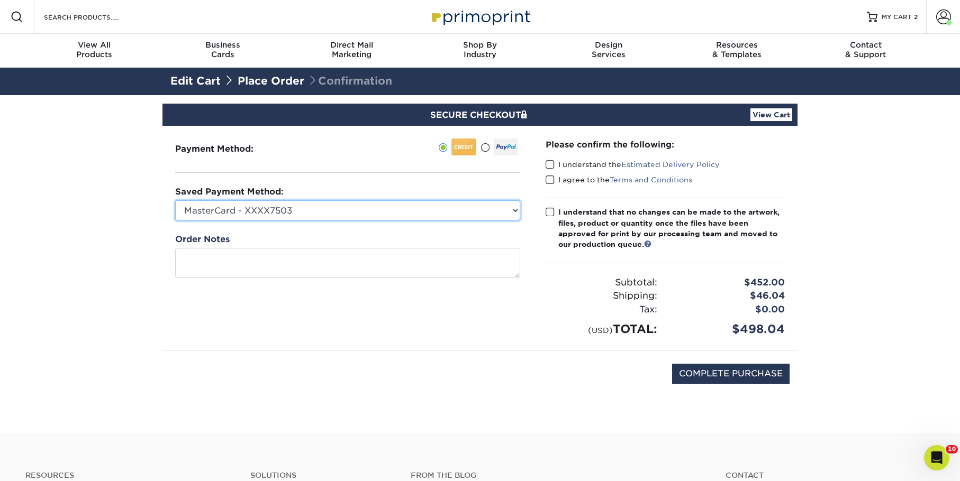
click at [410, 211] on select "MasterCard - XXXX7503 Visa - XXXX0025 MasterCard - XXXX4921 MasterCard - XXXX49…" at bounding box center [347, 210] width 345 height 20
click at [546, 165] on span at bounding box center [549, 165] width 9 height 10
click at [0, 0] on input "I understand the Estimated Delivery Policy" at bounding box center [0, 0] width 0 height 0
click at [548, 184] on span at bounding box center [549, 180] width 9 height 10
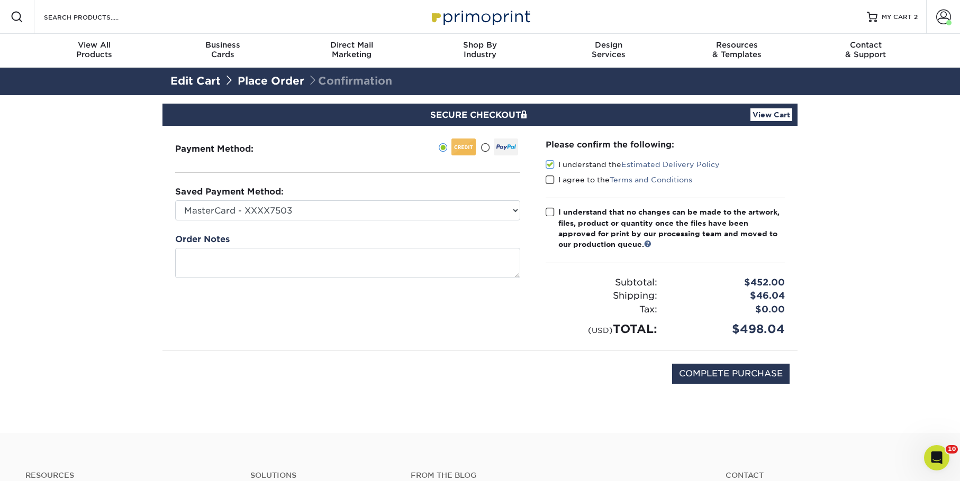
click at [0, 0] on input "I agree to the Terms and Conditions" at bounding box center [0, 0] width 0 height 0
click at [552, 213] on span at bounding box center [549, 212] width 9 height 10
click at [0, 0] on input "I understand that no changes can be made to the artwork, files, product or quan…" at bounding box center [0, 0] width 0 height 0
click at [750, 374] on input "COMPLETE PURCHASE" at bounding box center [730, 374] width 117 height 20
type input "PROCESSING, PLEASE WAIT..."
